Goal: Transaction & Acquisition: Subscribe to service/newsletter

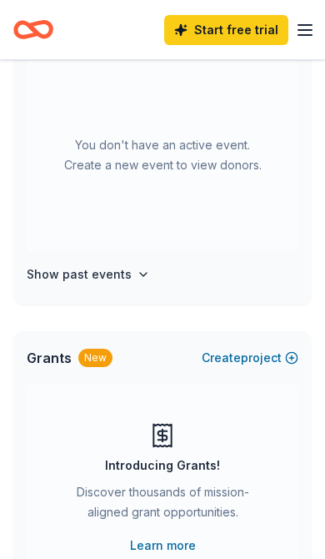
scroll to position [134, 0]
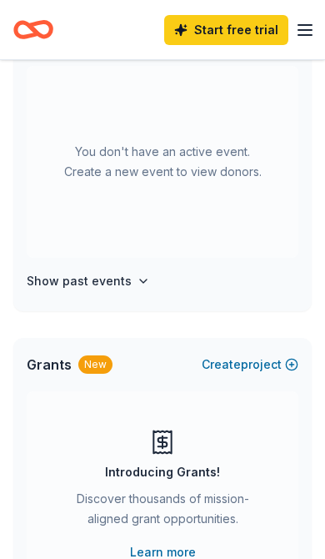
click at [252, 23] on link "Start free trial" at bounding box center [226, 30] width 124 height 30
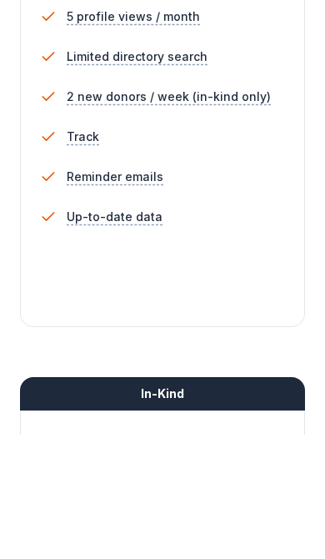
scroll to position [431, 0]
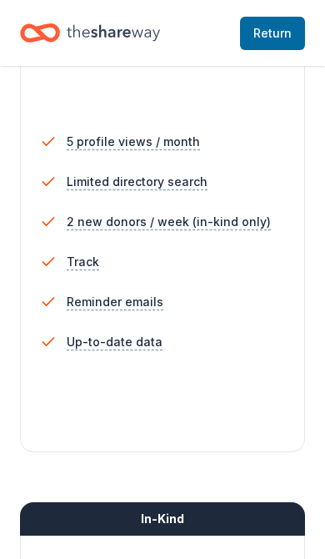
click at [245, 219] on span "2 new donors / week (in-kind only)" at bounding box center [169, 222] width 204 height 20
click at [236, 218] on span "2 new donors / week (in-kind only)" at bounding box center [169, 222] width 204 height 20
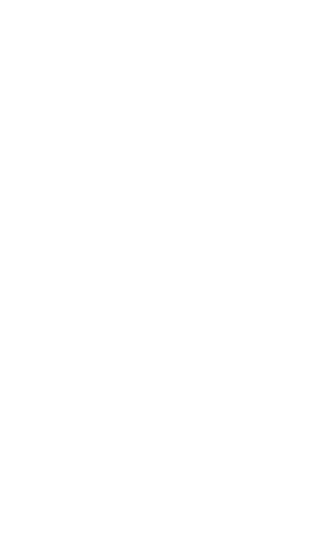
scroll to position [0, 0]
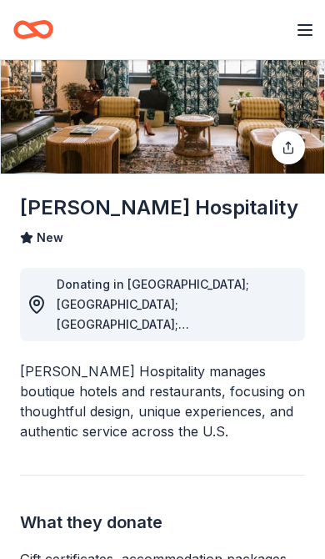
scroll to position [98, 0]
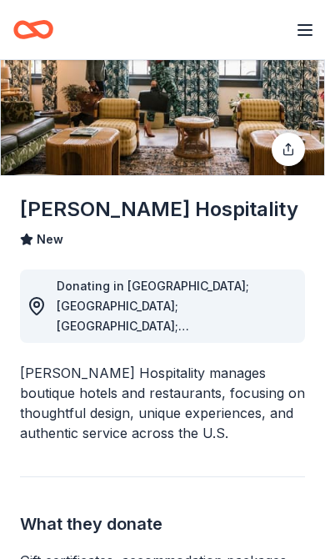
click at [296, 151] on button "Share" at bounding box center [288, 149] width 33 height 33
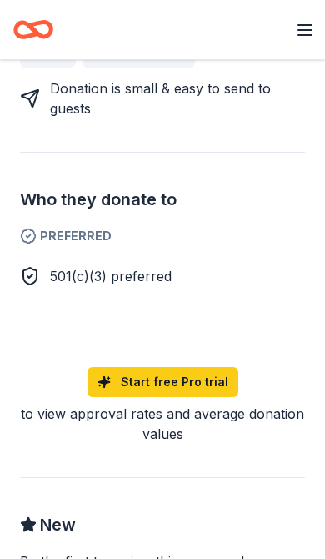
scroll to position [642, 0]
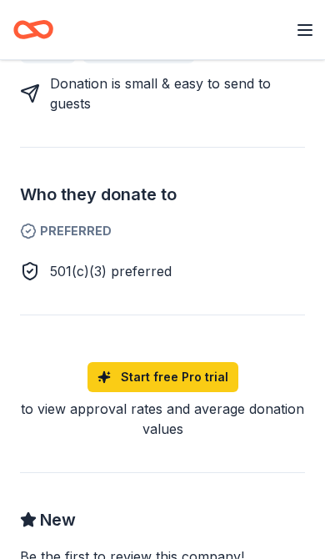
click at [213, 362] on link "Start free Pro trial" at bounding box center [163, 377] width 151 height 30
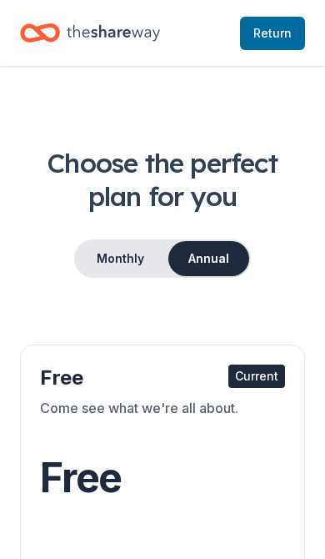
click at [280, 34] on span "Return to TheShareWay" at bounding box center [273, 33] width 38 height 20
click at [274, 34] on span "Return to TheShareWay" at bounding box center [273, 33] width 38 height 20
click at [282, 30] on span "Return to TheShareWay" at bounding box center [273, 33] width 38 height 20
